Goal: Check status: Check status

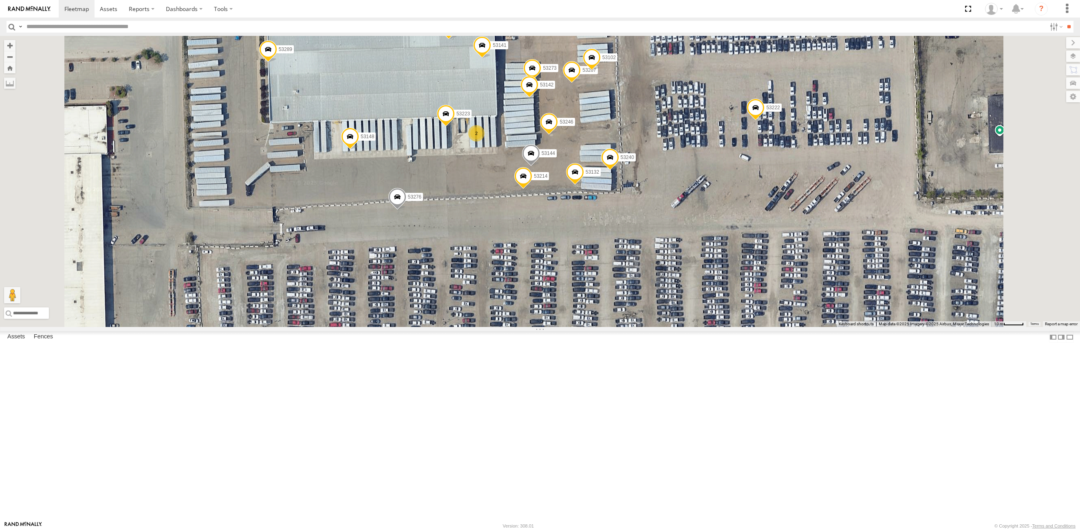
select select "**********"
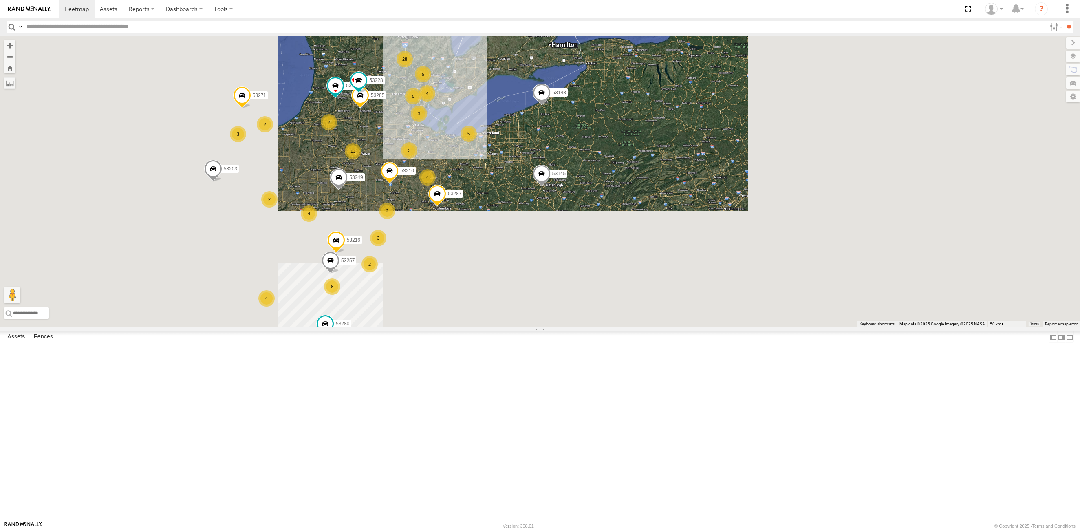
drag, startPoint x: 561, startPoint y: 333, endPoint x: 613, endPoint y: 280, distance: 73.8
click at [613, 280] on div "28 4 13 53271 3 53280 53216 3 5 4 3 2 4 53285 8 53287 53210 2 4 3 53143 2 53203…" at bounding box center [540, 181] width 1080 height 291
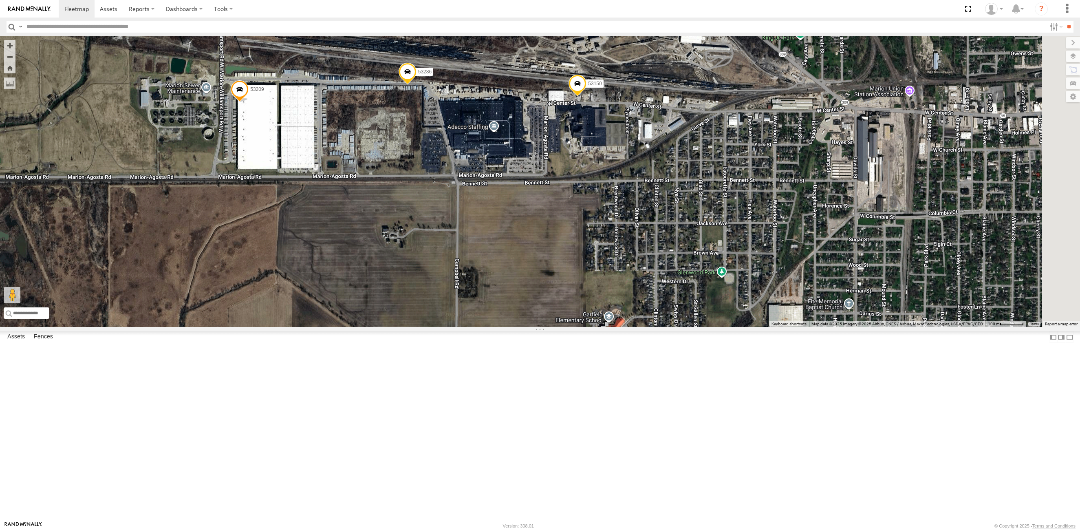
drag, startPoint x: 608, startPoint y: 174, endPoint x: 553, endPoint y: 247, distance: 91.9
click at [553, 247] on div "53271 53280 53216 53285 53287 53210 53143 53203 53145 53257 53249 53218 53228 5…" at bounding box center [540, 181] width 1080 height 291
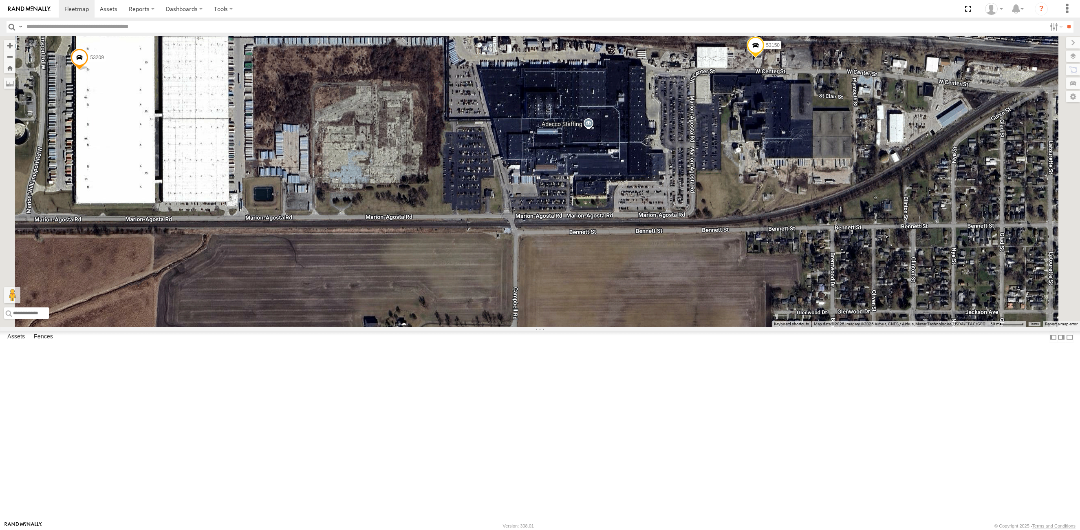
drag, startPoint x: 482, startPoint y: 273, endPoint x: 528, endPoint y: 282, distance: 46.8
click at [528, 282] on div "53271 53280 53216 53285 53287 53210 53143 53203 53145 53257 53249 53218 53228 5…" at bounding box center [540, 181] width 1080 height 291
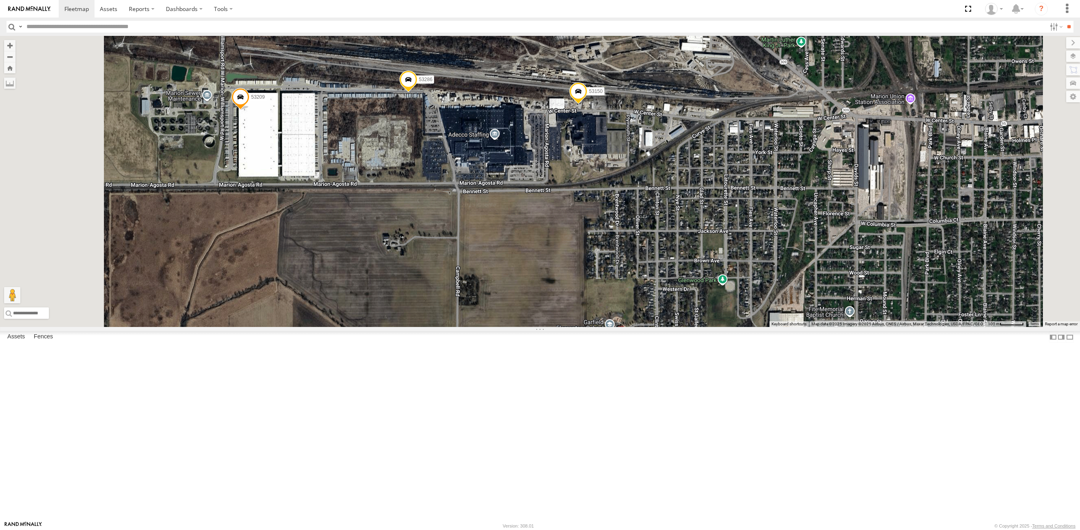
drag, startPoint x: 517, startPoint y: 267, endPoint x: 513, endPoint y: 253, distance: 13.5
click at [513, 253] on div "53271 53280 53216 53285 53287 53210 53143 53203 53145 53257 53249 53218 53228 5…" at bounding box center [540, 181] width 1080 height 291
click at [587, 104] on span at bounding box center [578, 93] width 18 height 22
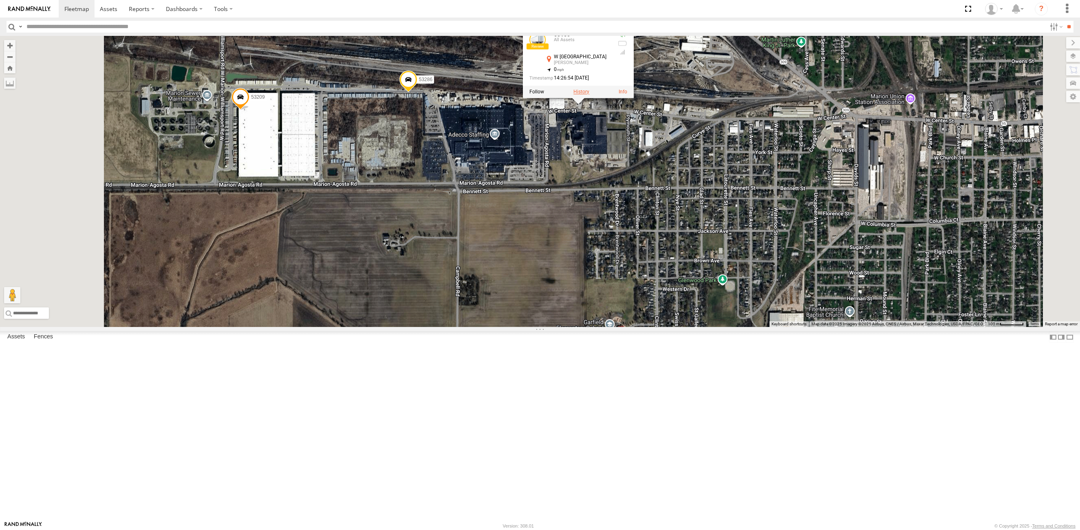
click at [589, 95] on label at bounding box center [581, 92] width 16 height 6
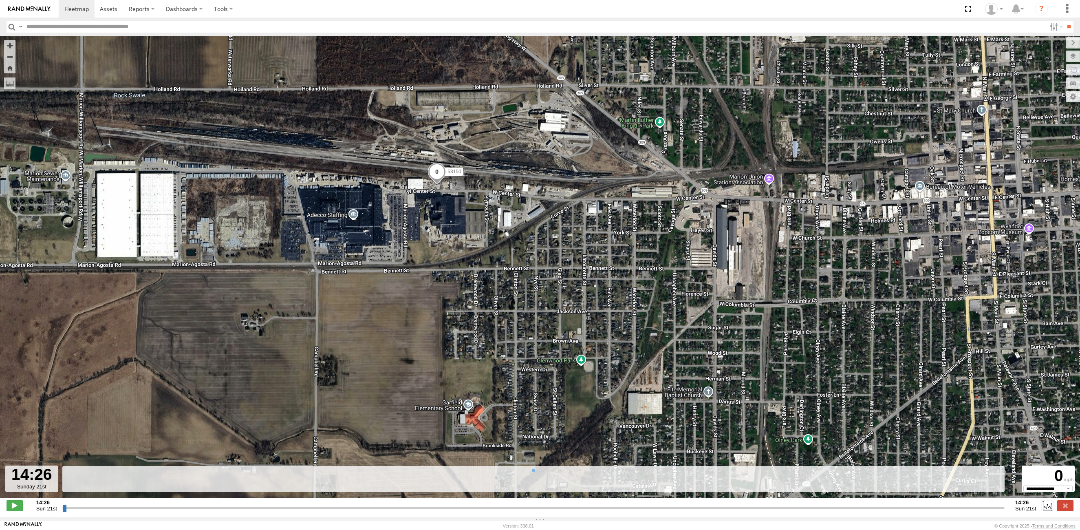
click at [12, 25] on input "button" at bounding box center [12, 27] width 11 height 12
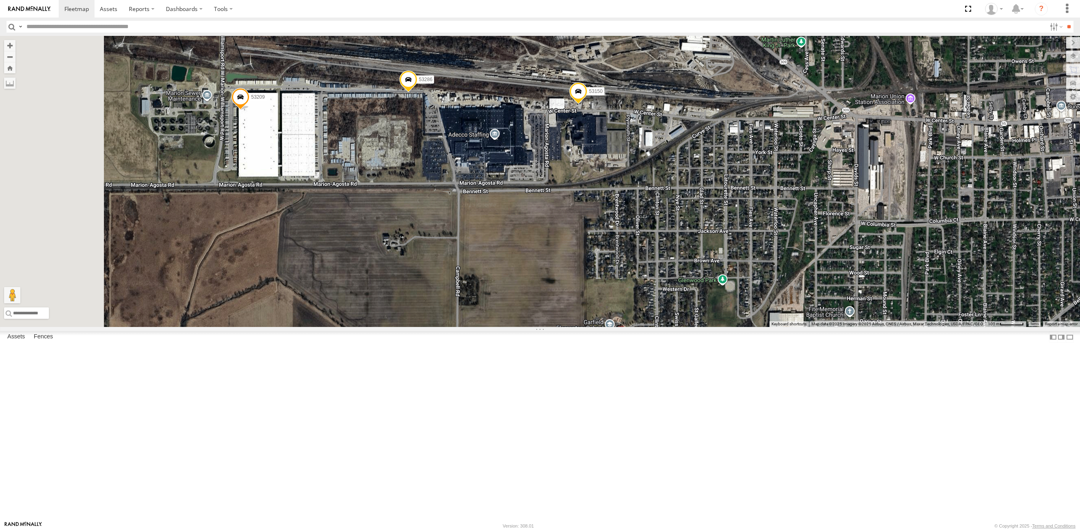
click at [417, 93] on span at bounding box center [408, 82] width 18 height 22
click at [464, 86] on div at bounding box center [408, 80] width 111 height 12
click at [419, 83] on label at bounding box center [411, 80] width 16 height 6
type input "**********"
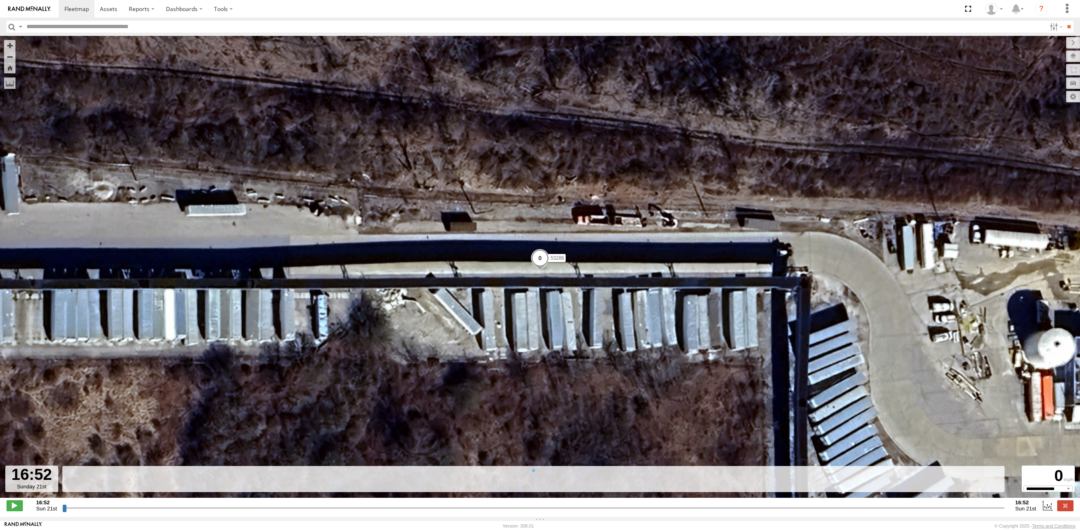
click at [14, 26] on input "button" at bounding box center [12, 27] width 11 height 12
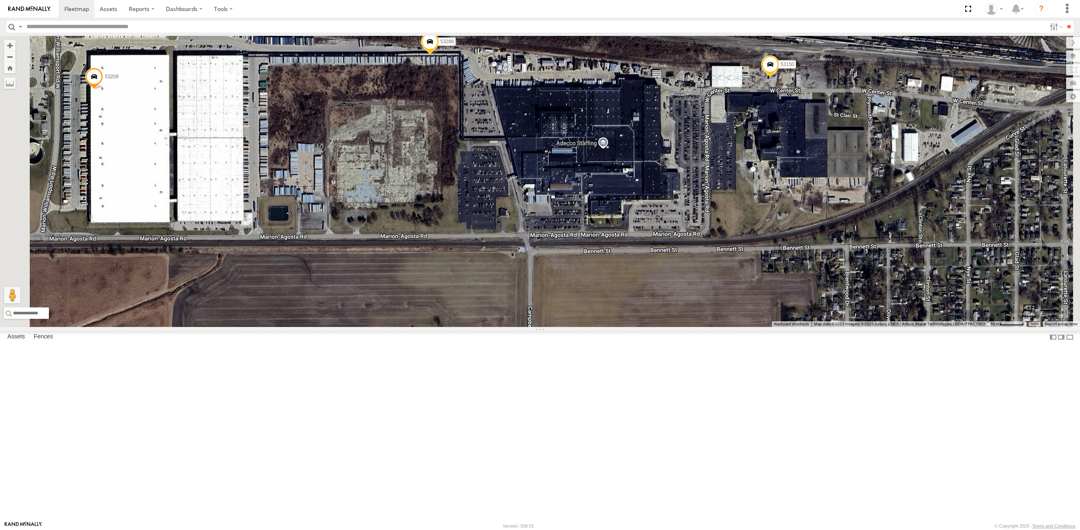
drag, startPoint x: 557, startPoint y: 237, endPoint x: 612, endPoint y: 243, distance: 55.3
click at [612, 243] on div "53286 53209 53150" at bounding box center [540, 181] width 1080 height 291
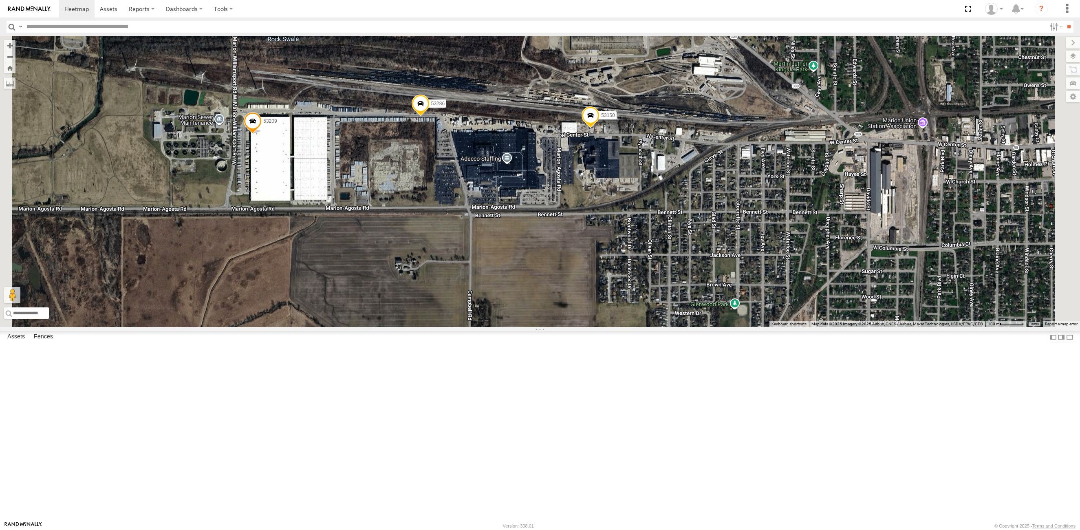
drag, startPoint x: 615, startPoint y: 238, endPoint x: 568, endPoint y: 254, distance: 49.2
click at [568, 254] on div "53286 53209 53150" at bounding box center [540, 181] width 1080 height 291
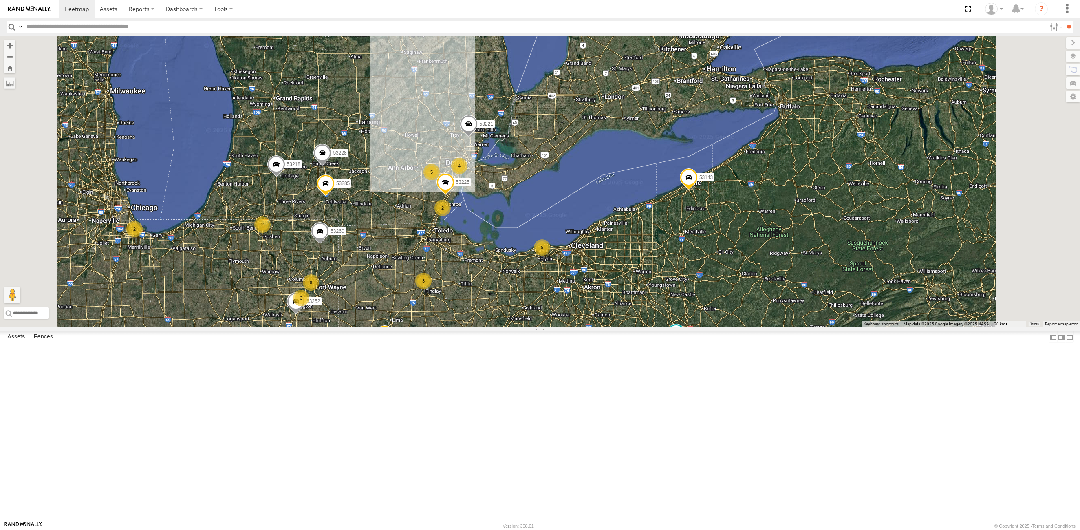
drag, startPoint x: 549, startPoint y: 252, endPoint x: 562, endPoint y: 399, distance: 147.3
click at [562, 327] on div "4 8 2 53216 3 5 53149 3 53247 4 53285 53225 4 53251 53204 53287 3 53210 2 4 532…" at bounding box center [540, 181] width 1080 height 291
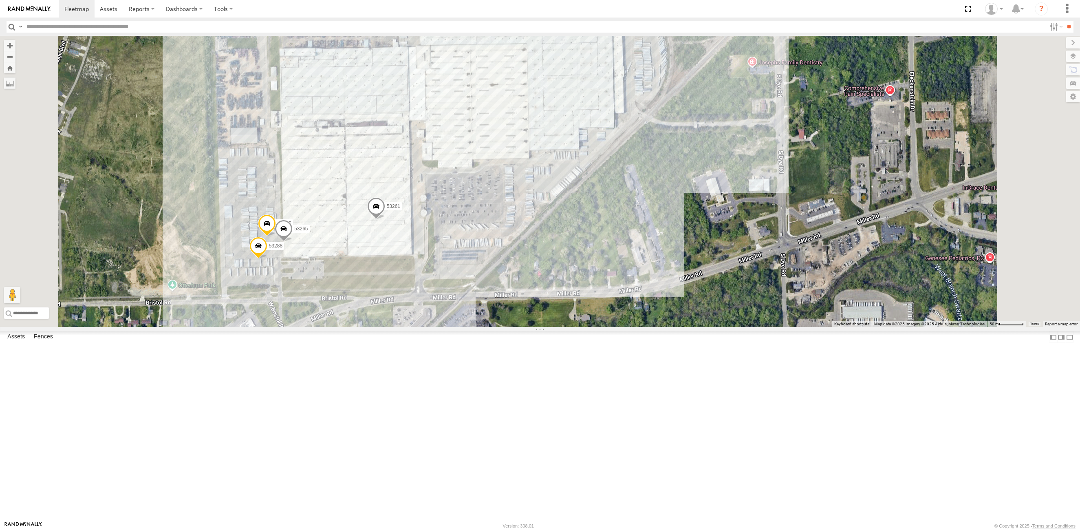
drag, startPoint x: 476, startPoint y: 191, endPoint x: 448, endPoint y: 245, distance: 61.1
click at [448, 245] on div "53216 53149 53247 53285 53225 53251 53204 53287 53210 53258 53143 53250 53239 5…" at bounding box center [540, 181] width 1080 height 291
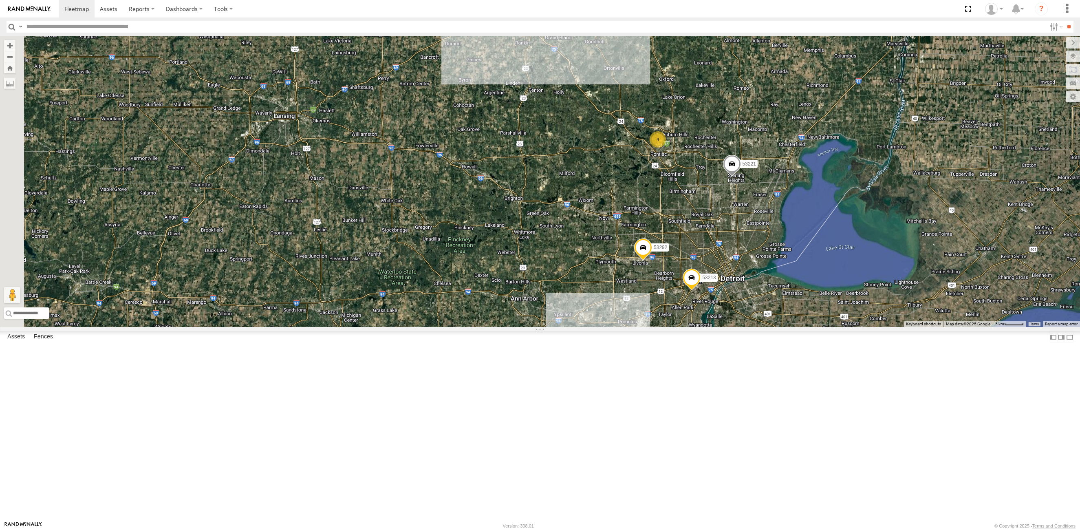
drag, startPoint x: 516, startPoint y: 399, endPoint x: 650, endPoint y: 256, distance: 196.9
click at [650, 256] on div "7 21 53213 4 53221 53292" at bounding box center [540, 181] width 1080 height 291
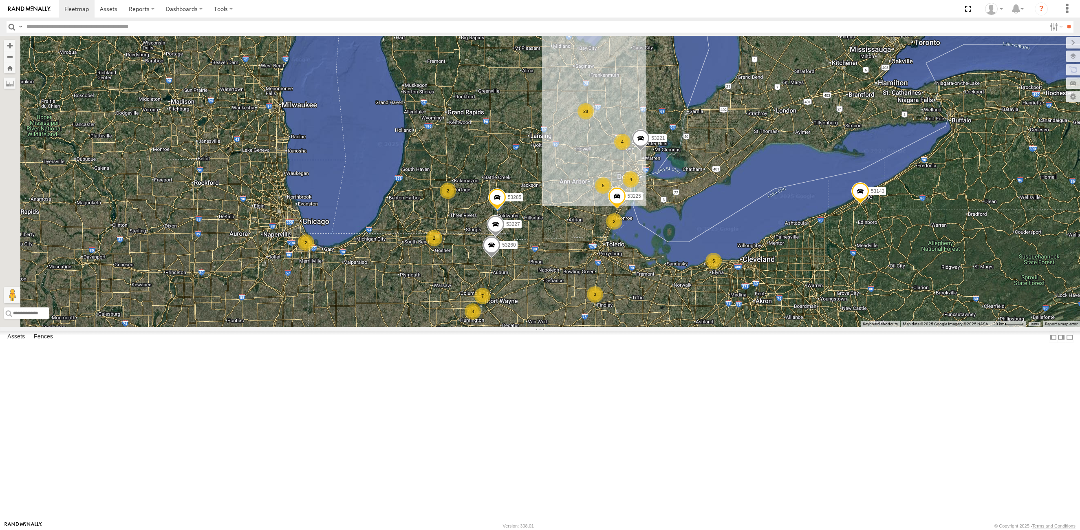
drag, startPoint x: 314, startPoint y: 402, endPoint x: 488, endPoint y: 355, distance: 180.1
click at [488, 327] on div "53221 53285 53225 53260 53227 28 7 2 3 5 3 4 53210 4 53143 2 53145 4 5 2 2 53252" at bounding box center [540, 181] width 1080 height 291
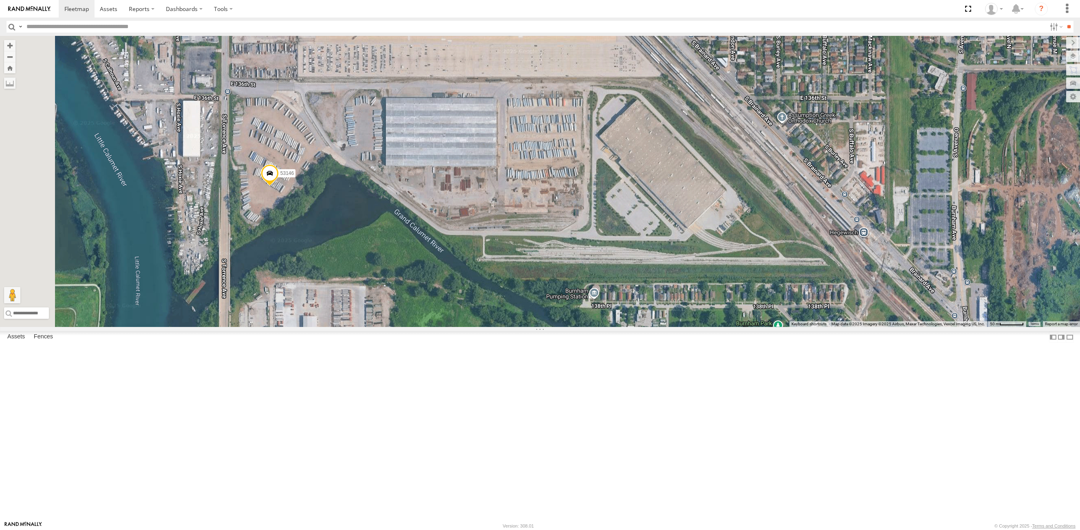
drag, startPoint x: 387, startPoint y: 277, endPoint x: 512, endPoint y: 236, distance: 131.6
click at [512, 236] on div "53221 53285 53225 53260 53227 53210 53143 53145 53252 53271 53242 53149 53287 5…" at bounding box center [540, 181] width 1080 height 291
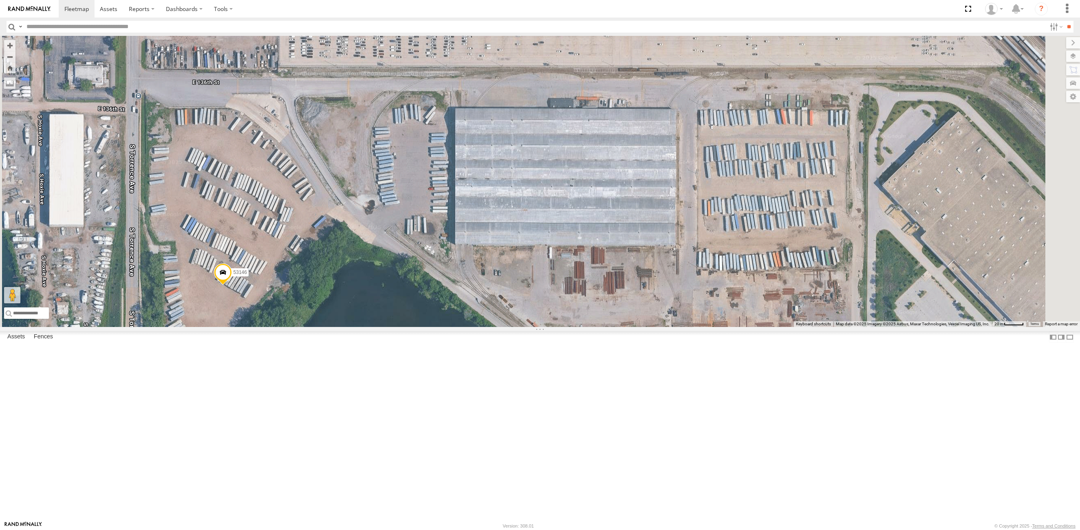
drag, startPoint x: 482, startPoint y: 316, endPoint x: 393, endPoint y: 470, distance: 177.8
click at [393, 327] on div "53221 53285 53225 53260 53227 53210 53143 53145 53252 53271 53242 53149 53287 5…" at bounding box center [540, 181] width 1080 height 291
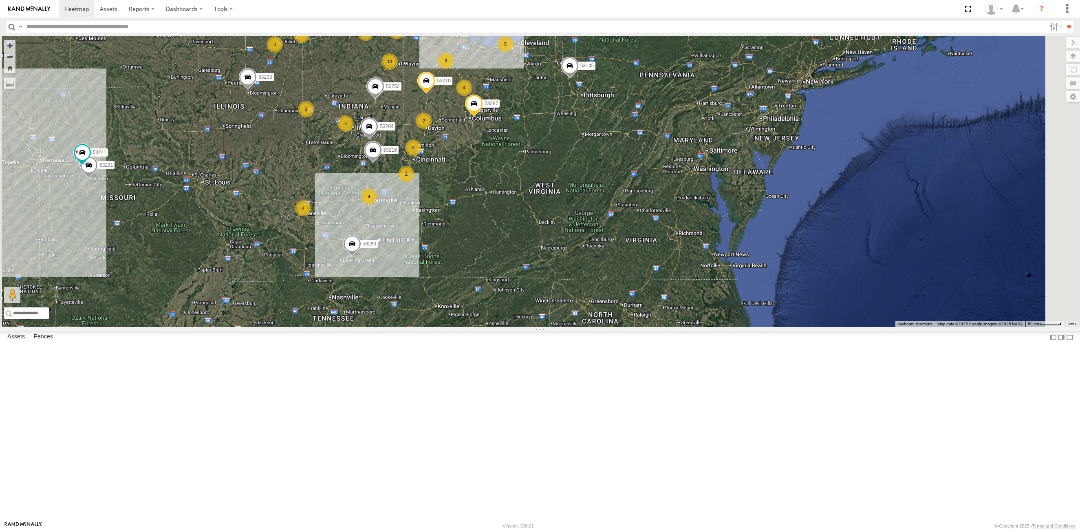
drag, startPoint x: 511, startPoint y: 364, endPoint x: 492, endPoint y: 220, distance: 145.9
click at [476, 248] on div "28 4 10 53271 3 53280 53216 3 2 5 4 3 2 4 53285 9 53204 53287 53210 2 4 3 53143…" at bounding box center [540, 181] width 1080 height 291
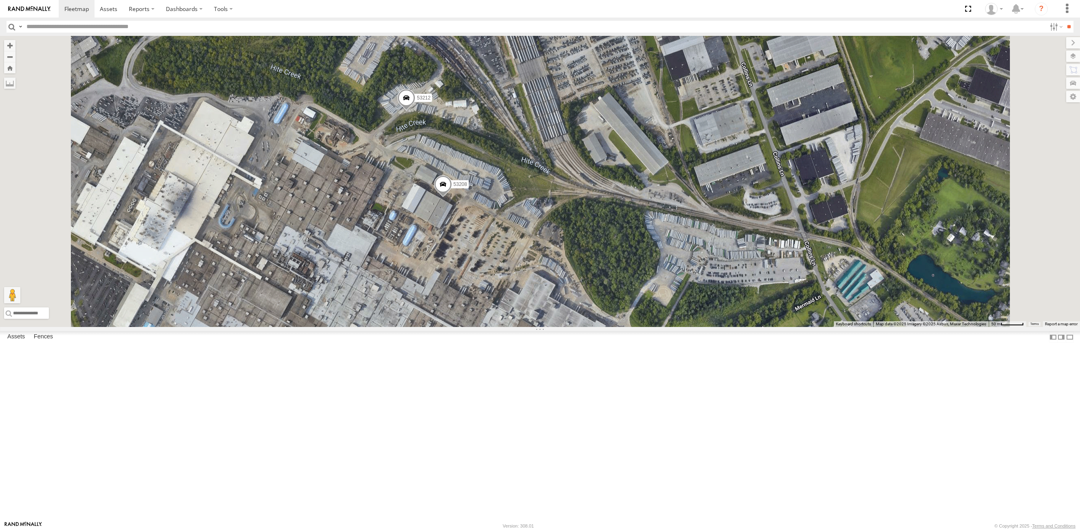
drag, startPoint x: 448, startPoint y: 198, endPoint x: 440, endPoint y: 282, distance: 84.3
click at [440, 282] on div "53151 53212 53208" at bounding box center [540, 181] width 1080 height 291
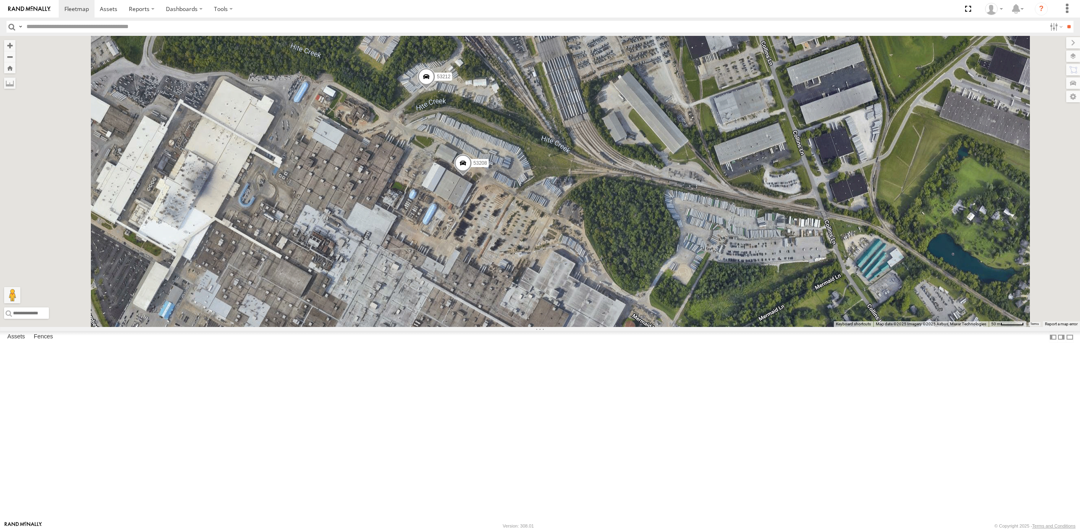
drag, startPoint x: 419, startPoint y: 314, endPoint x: 440, endPoint y: 292, distance: 30.3
click at [440, 292] on div "53151 53212 53208" at bounding box center [540, 181] width 1080 height 291
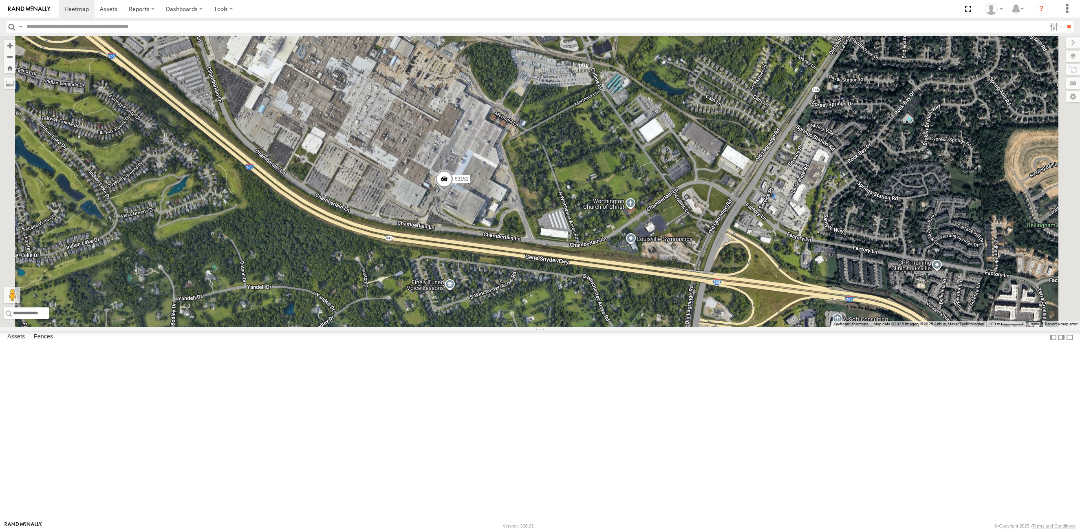
drag, startPoint x: 487, startPoint y: 340, endPoint x: 503, endPoint y: 224, distance: 116.8
click at [503, 224] on div "53151 53212 53208" at bounding box center [540, 181] width 1080 height 291
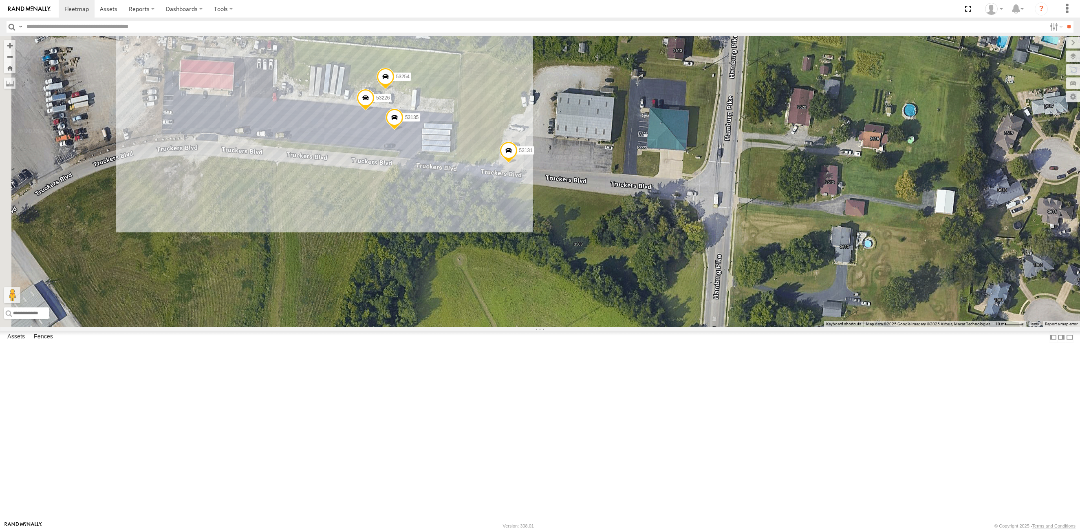
drag, startPoint x: 350, startPoint y: 226, endPoint x: 458, endPoint y: 240, distance: 109.0
click at [458, 240] on div "53251 53257 53131 53135 53226 53254" at bounding box center [540, 181] width 1080 height 291
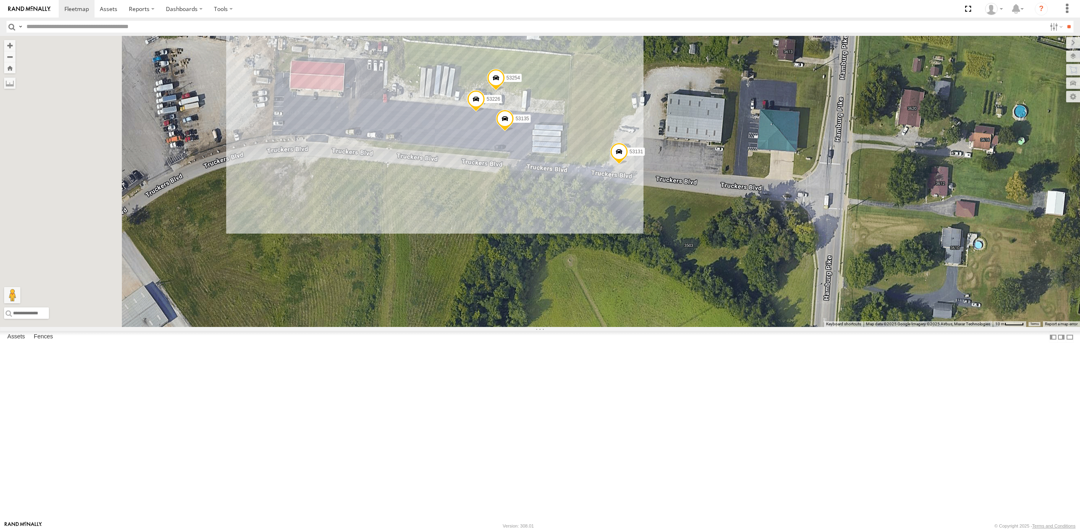
drag, startPoint x: 390, startPoint y: 236, endPoint x: 508, endPoint y: 227, distance: 118.1
click at [508, 227] on div "53131 53135 53226 53254" at bounding box center [540, 181] width 1080 height 291
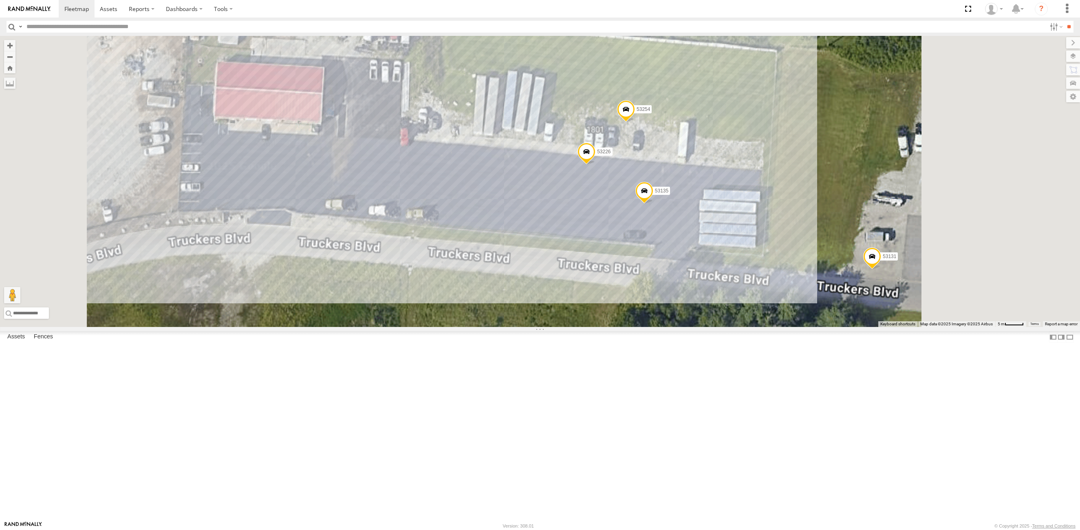
drag, startPoint x: 461, startPoint y: 253, endPoint x: 408, endPoint y: 233, distance: 56.6
click at [408, 233] on div "53131 53135 53226 53254" at bounding box center [540, 181] width 1080 height 291
